Goal: Task Accomplishment & Management: Manage account settings

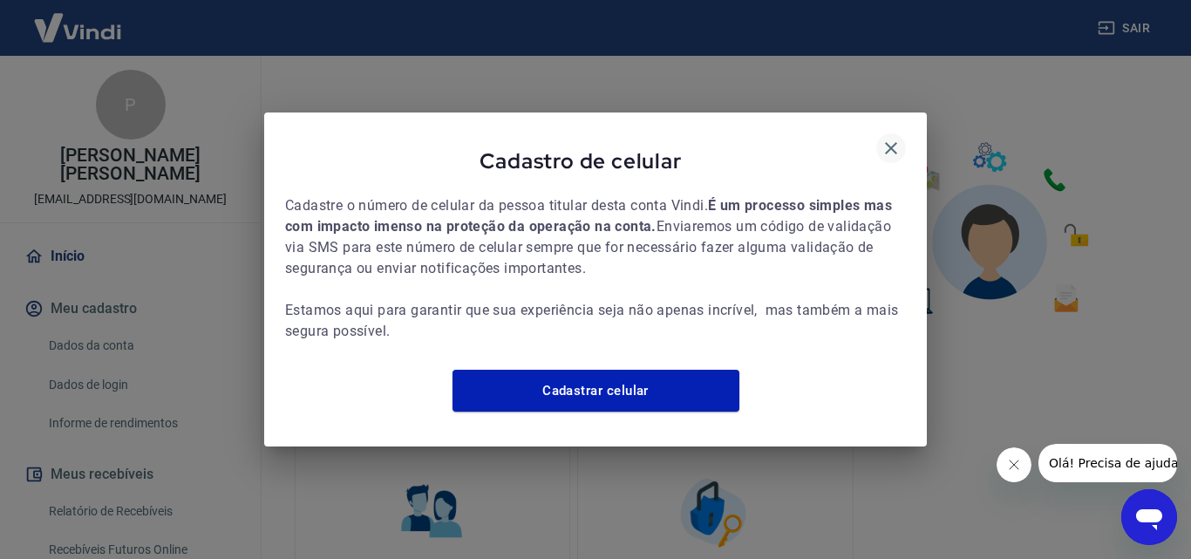
click at [888, 138] on icon "button" at bounding box center [890, 148] width 21 height 21
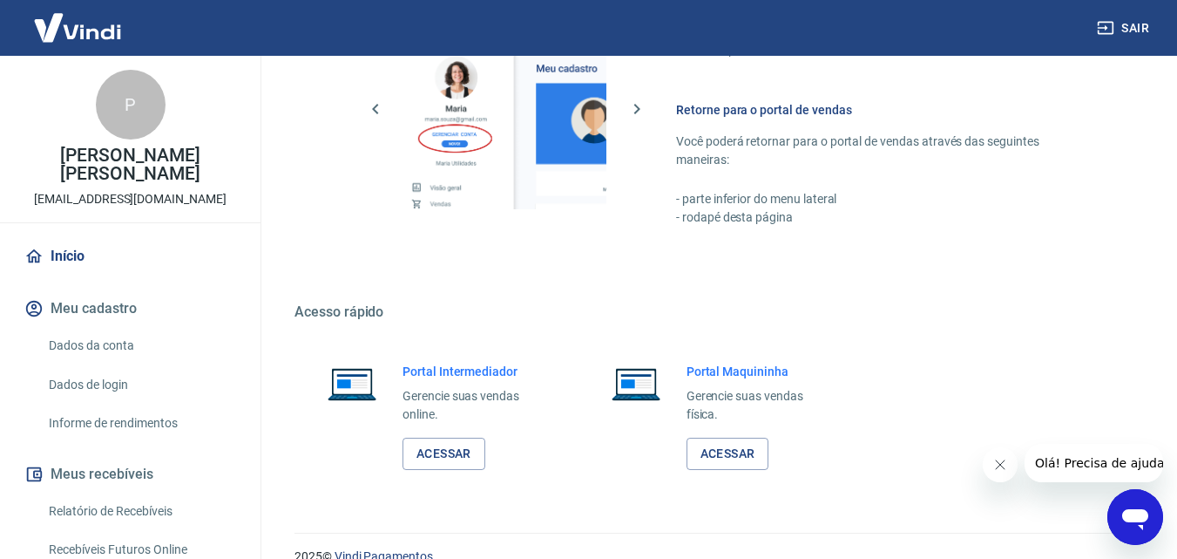
scroll to position [872, 0]
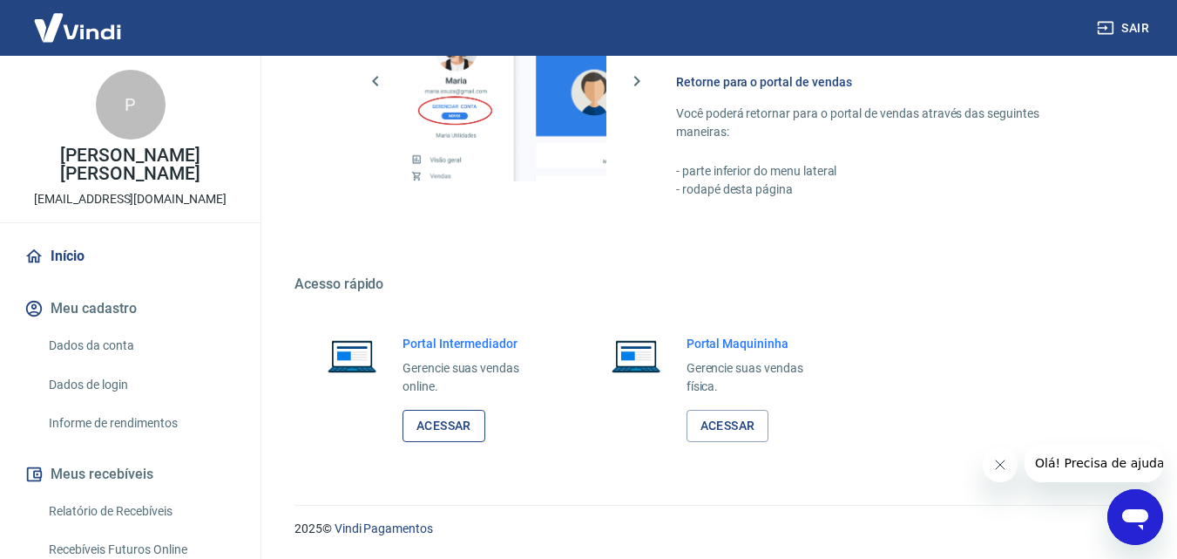
click at [444, 426] on link "Acessar" at bounding box center [444, 426] width 83 height 32
